Goal: Navigation & Orientation: Find specific page/section

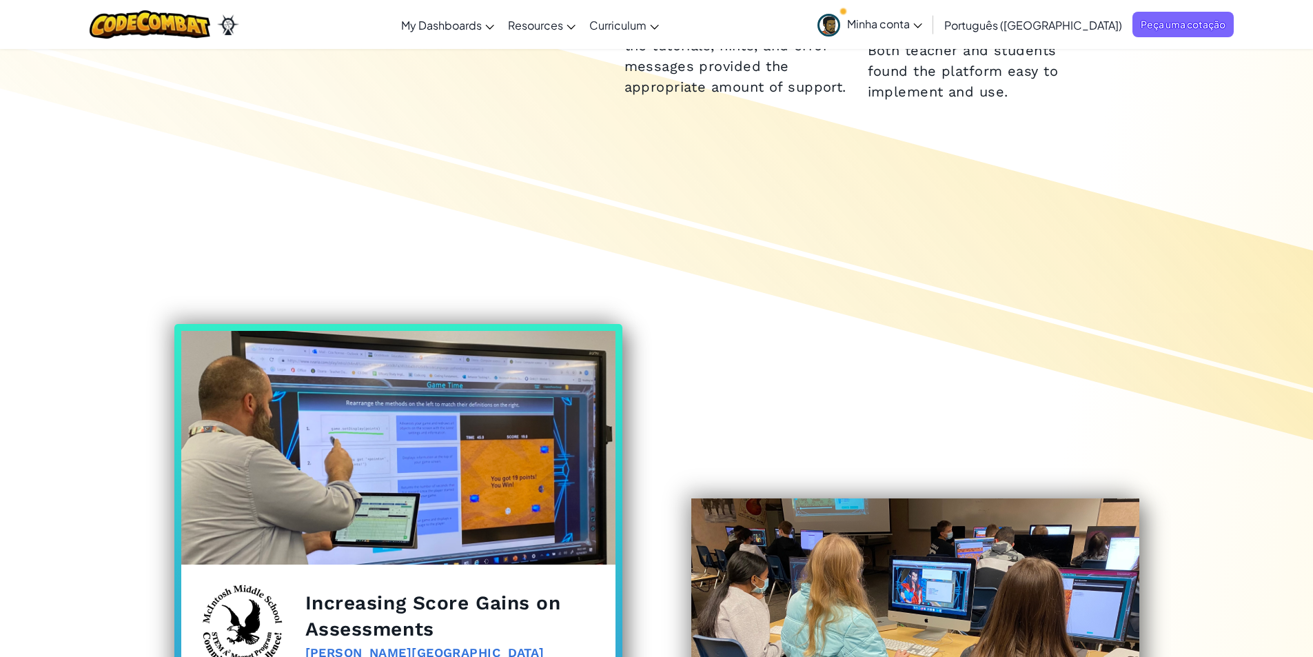
scroll to position [1034, 0]
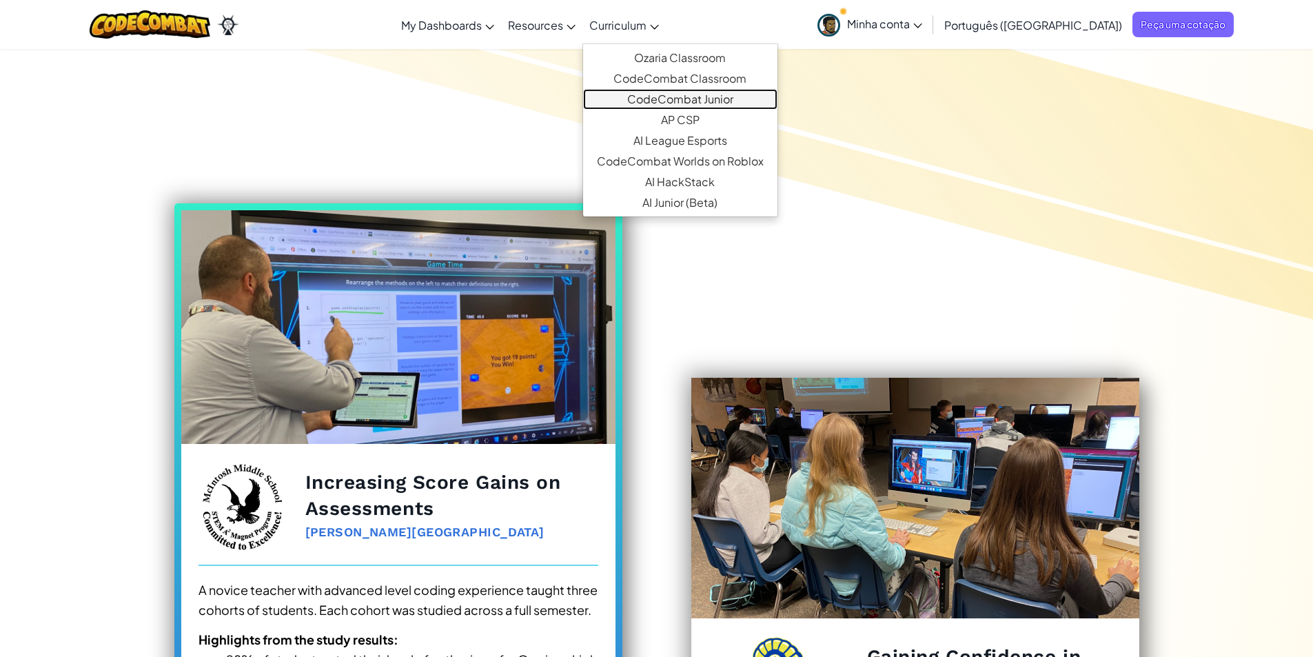
click at [729, 97] on link "CodeCombat Junior" at bounding box center [680, 99] width 194 height 21
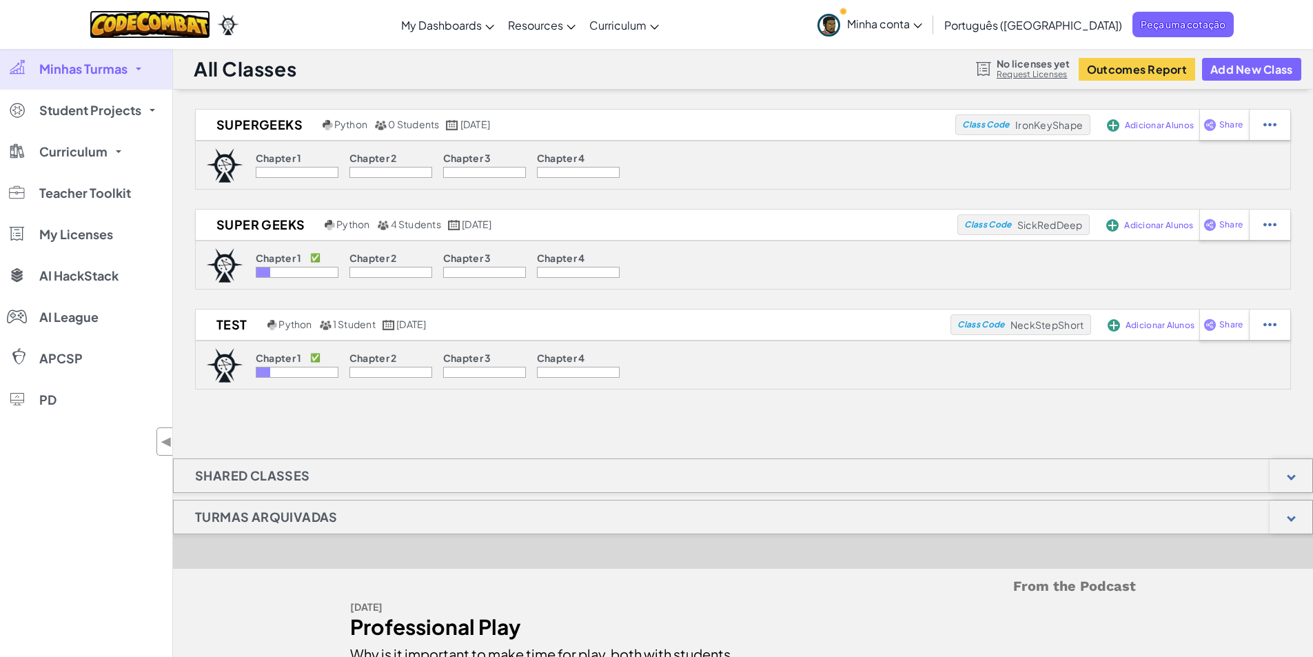
click at [182, 26] on img at bounding box center [150, 24] width 121 height 28
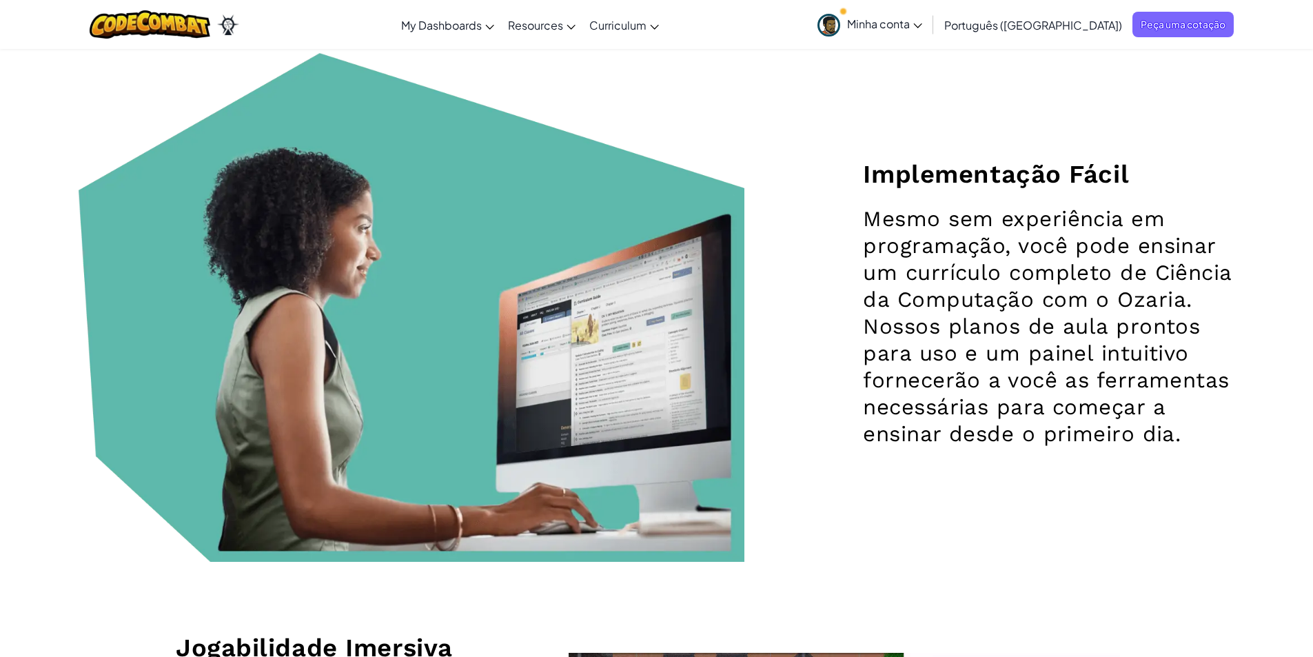
scroll to position [1516, 0]
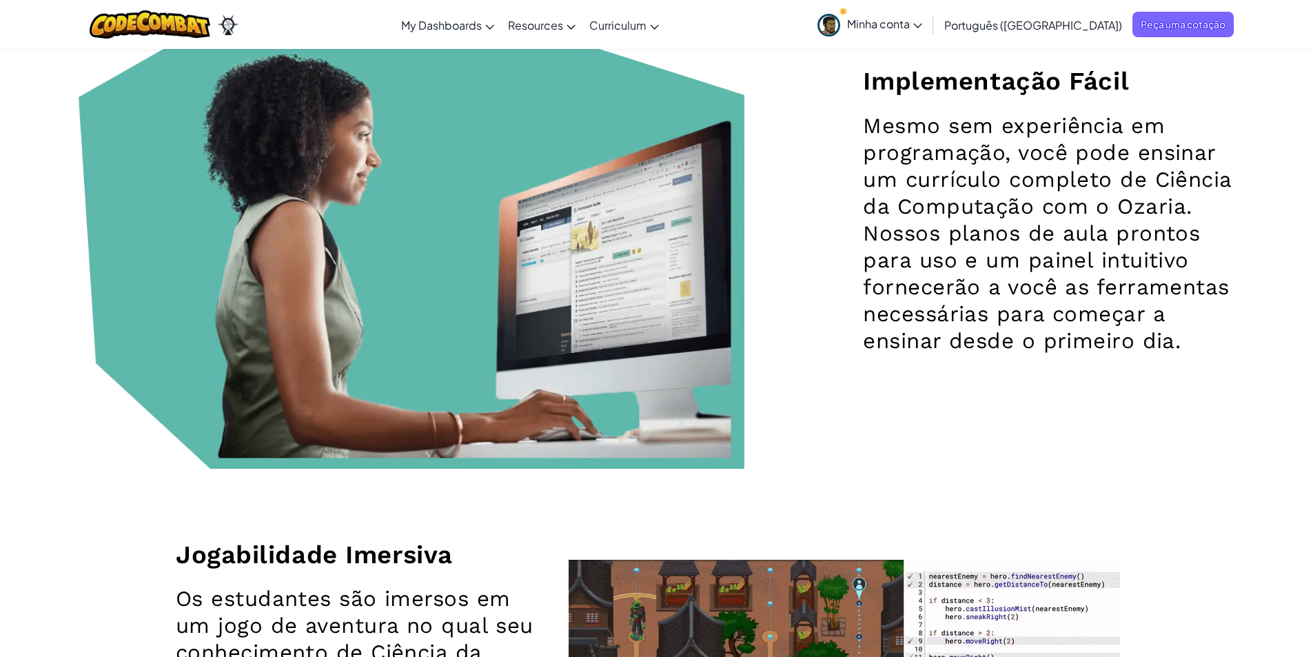
click at [922, 24] on span "Minha conta" at bounding box center [884, 24] width 75 height 14
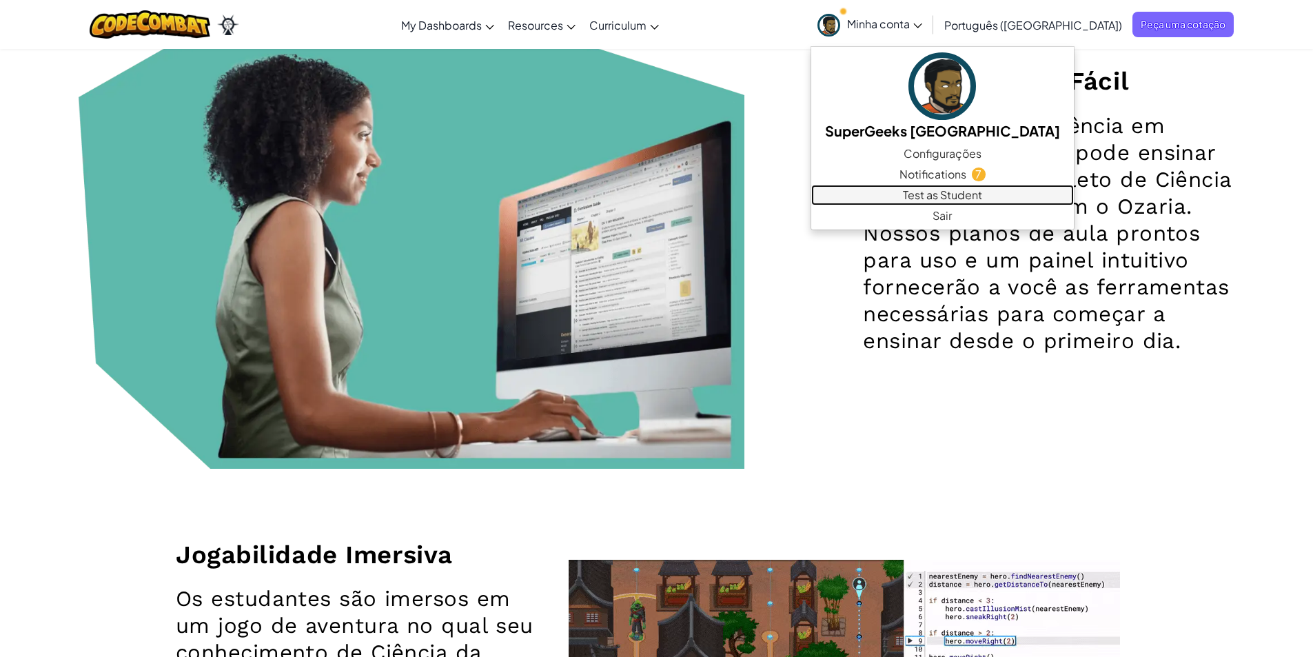
click at [923, 193] on link "Test as Student" at bounding box center [942, 195] width 263 height 21
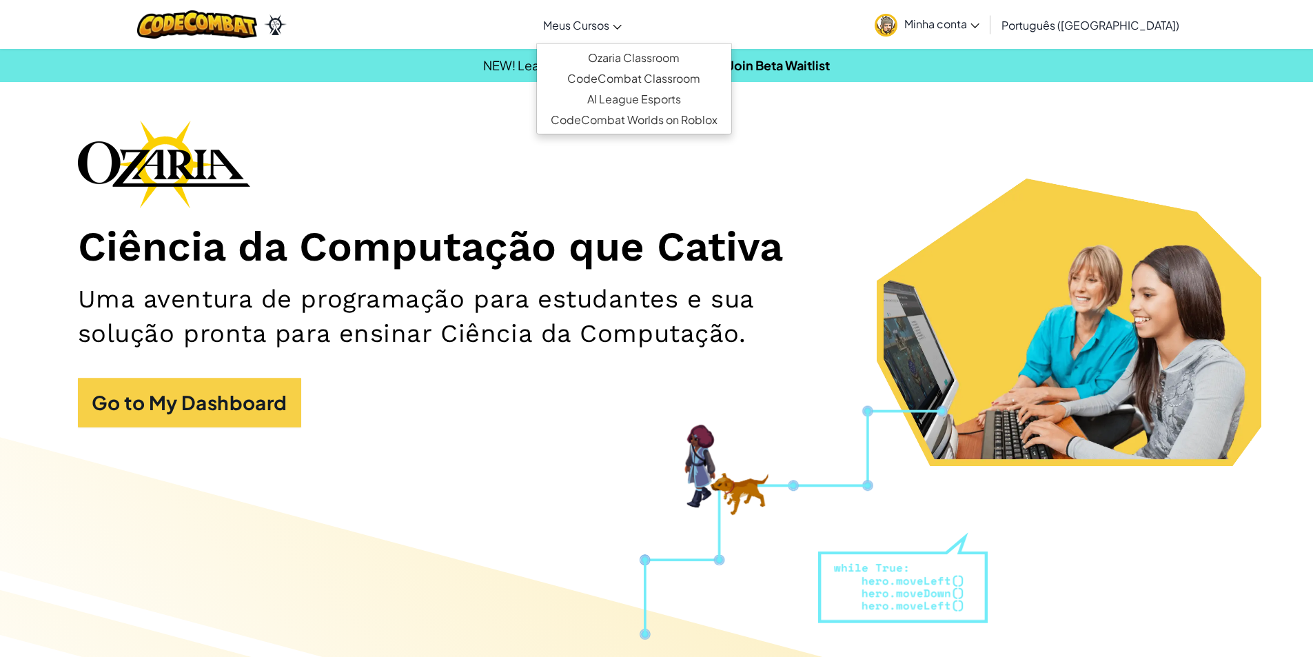
click at [609, 29] on span "Meus Cursos" at bounding box center [576, 25] width 66 height 14
click at [642, 55] on link "Ozaria Classroom" at bounding box center [634, 58] width 194 height 21
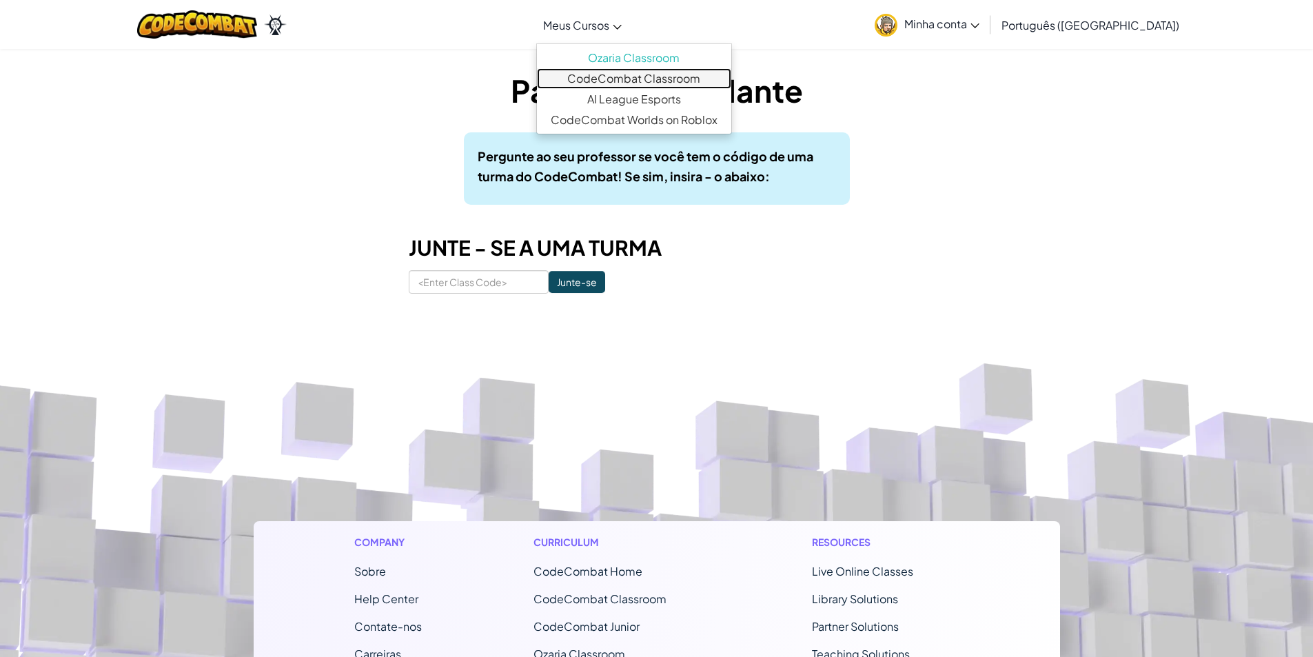
click at [650, 80] on link "CodeCombat Classroom" at bounding box center [634, 78] width 194 height 21
